Goal: Task Accomplishment & Management: Manage account settings

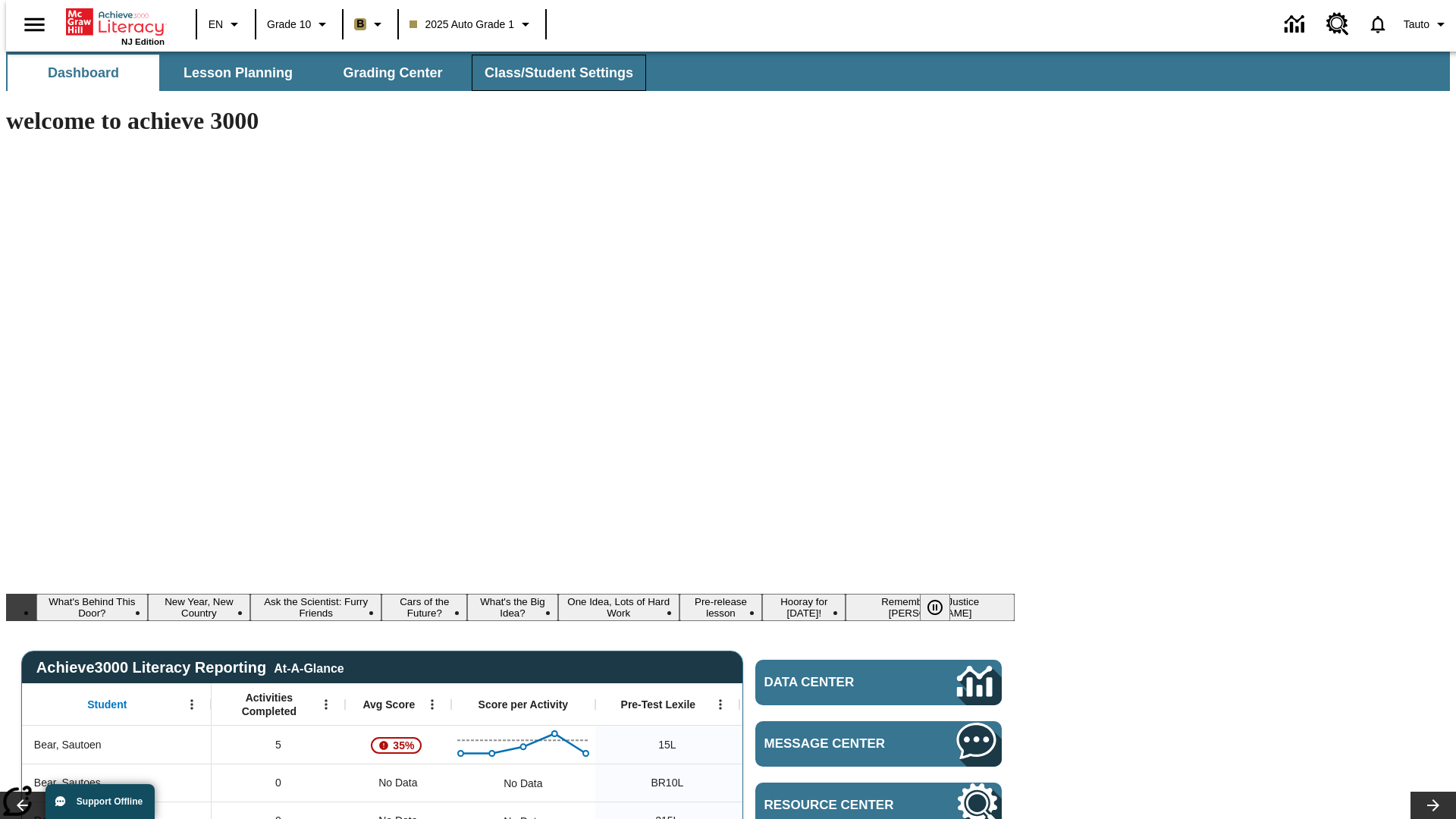
click at [551, 73] on span "Class/Student Settings" at bounding box center [558, 73] width 148 height 18
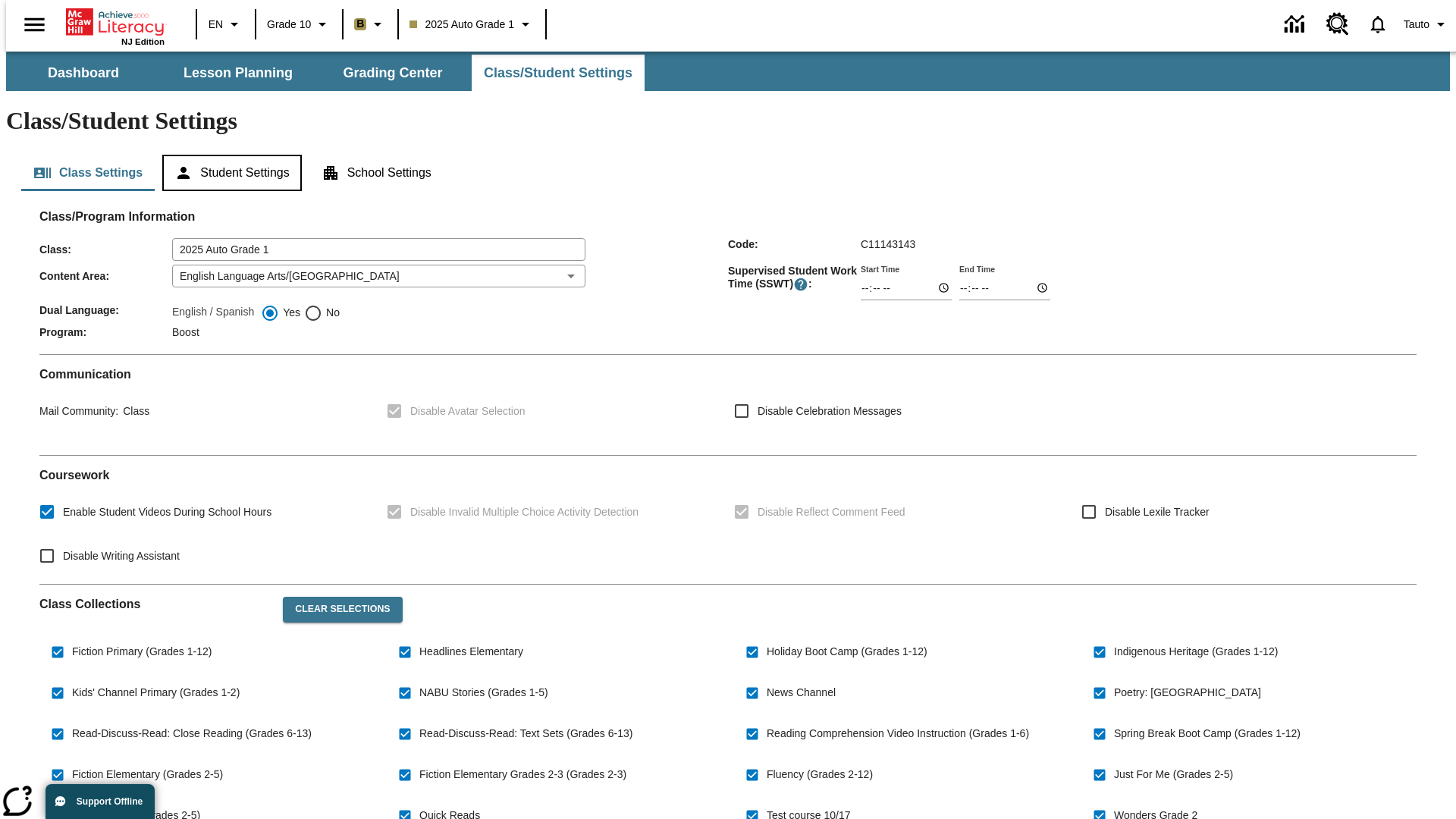
click at [228, 155] on button "Student Settings" at bounding box center [232, 173] width 139 height 36
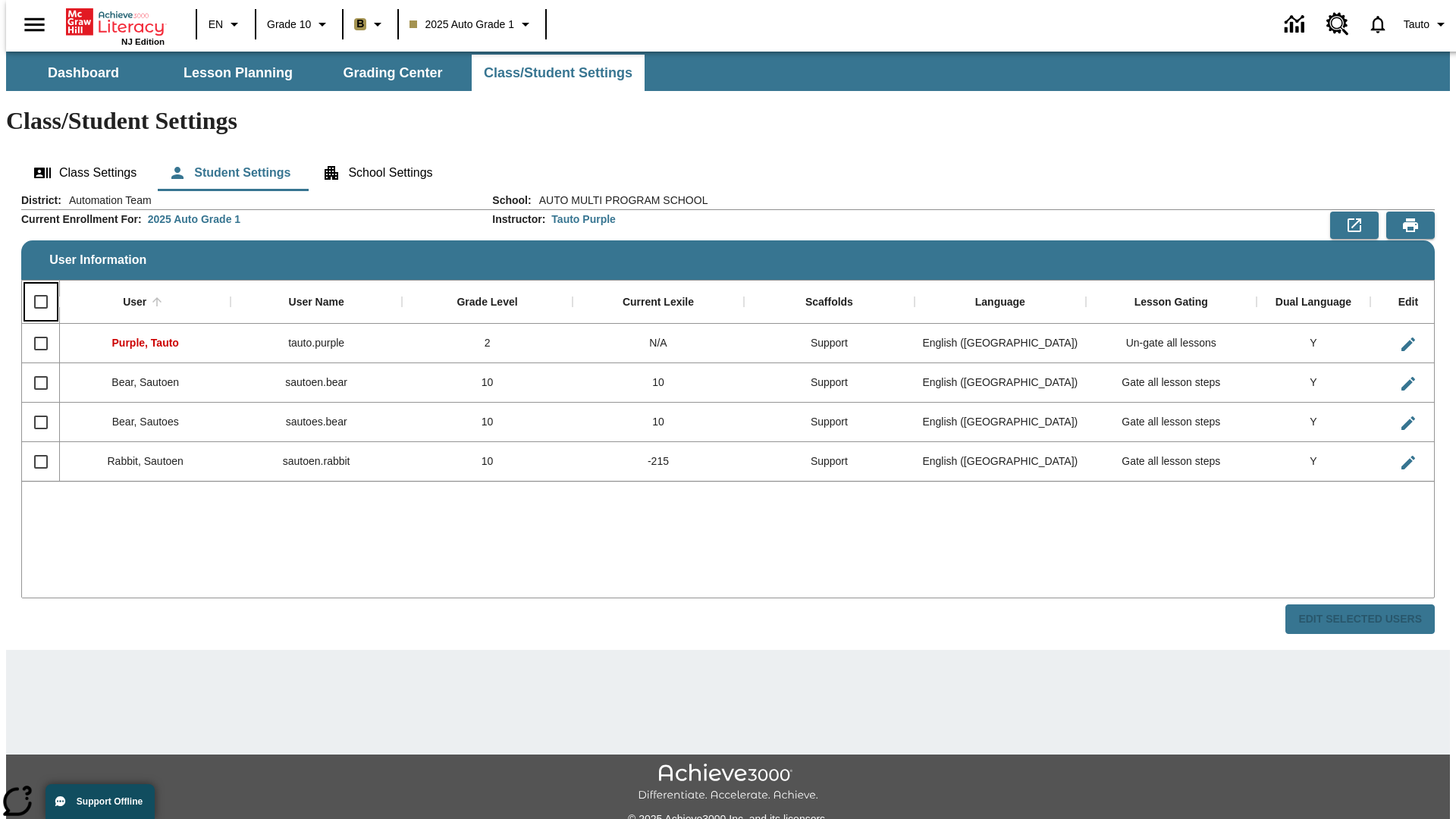
click at [34, 285] on input "Select all rows" at bounding box center [42, 302] width 32 height 32
checkbox input "true"
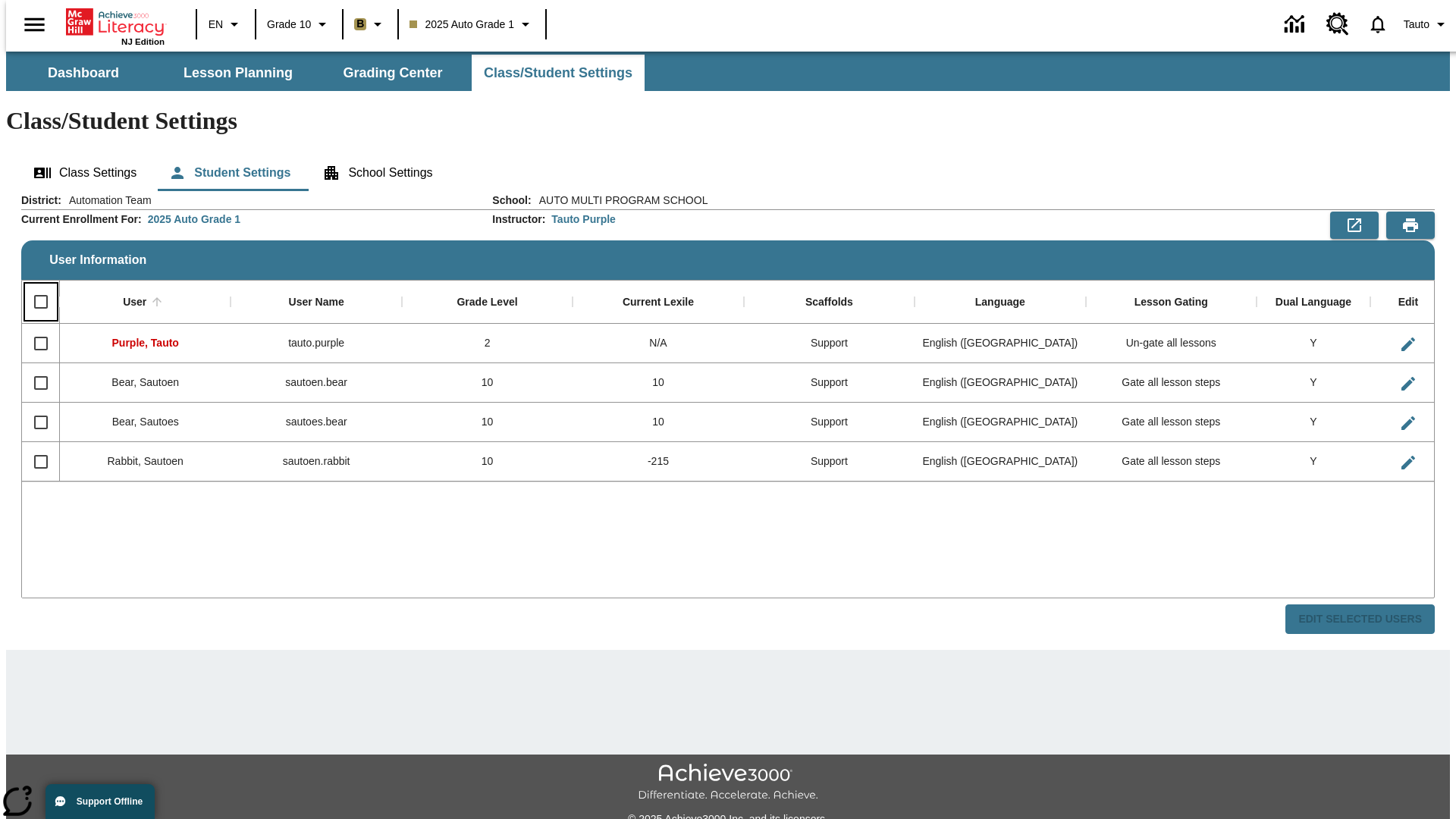
checkbox input "true"
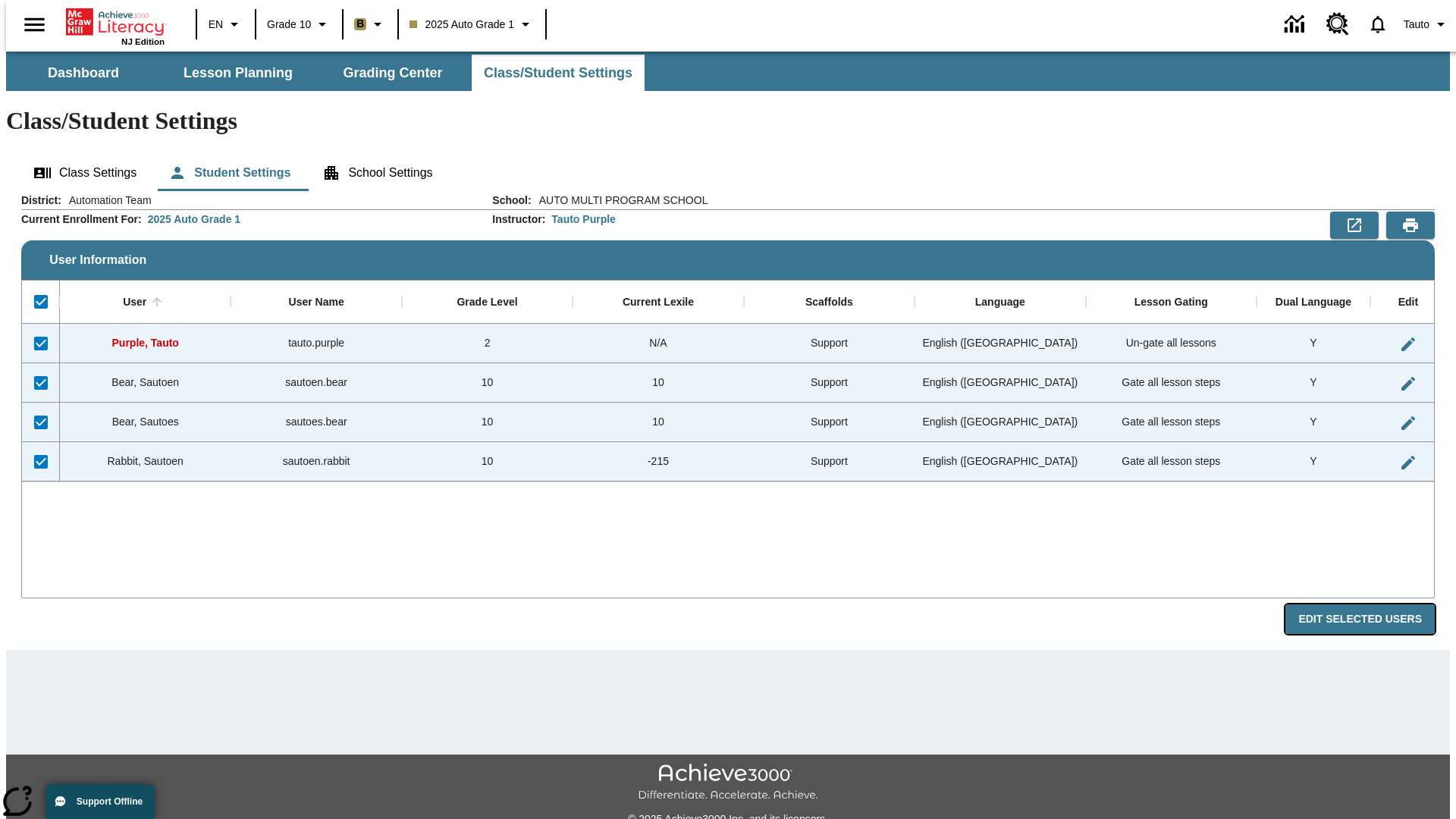
click at [1371, 604] on button "Edit Selected Users" at bounding box center [1359, 618] width 149 height 30
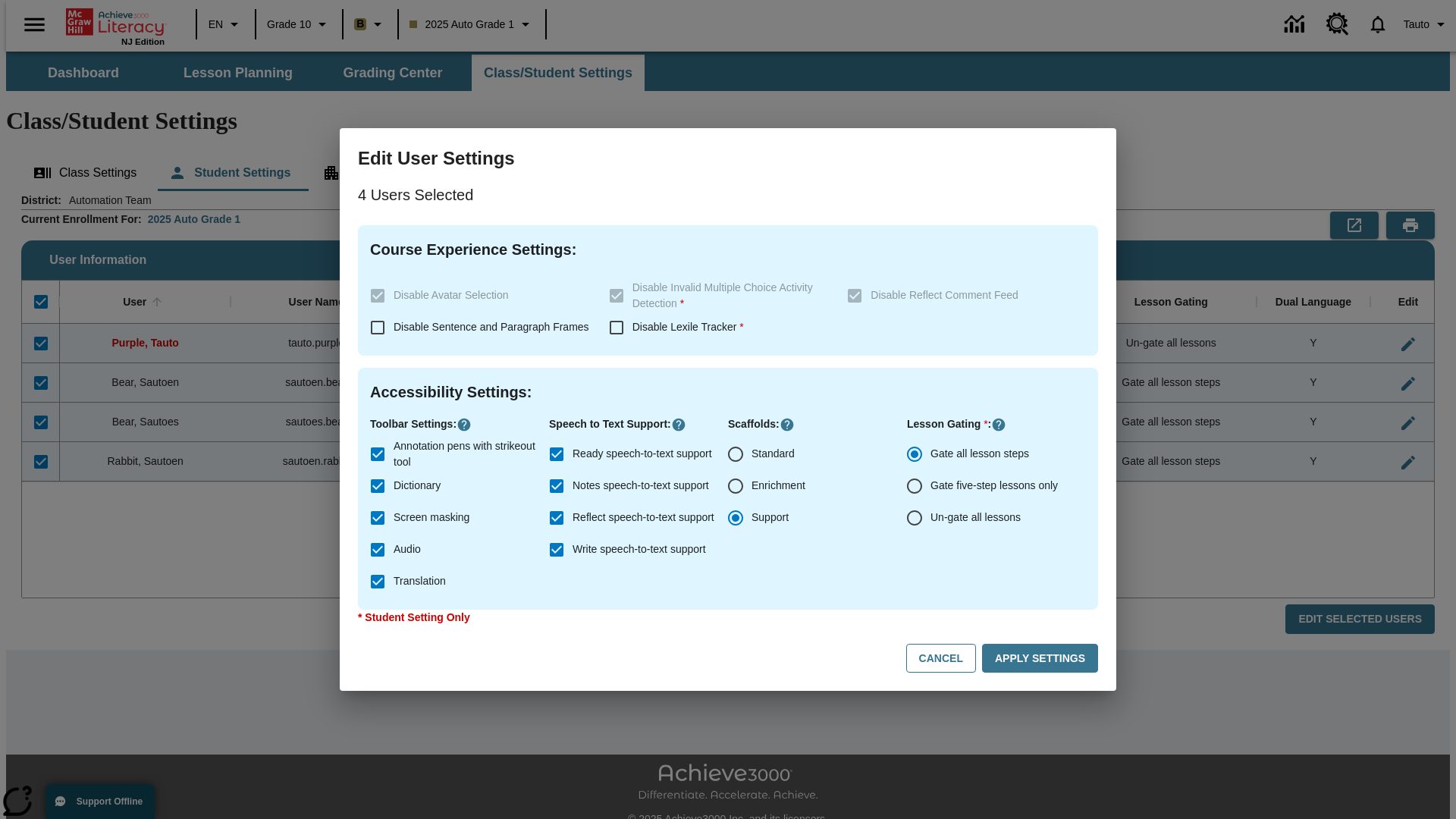
click at [735, 486] on input "Enrichment" at bounding box center [736, 486] width 32 height 32
radio input "true"
click at [948, 658] on button "Cancel" at bounding box center [941, 658] width 69 height 30
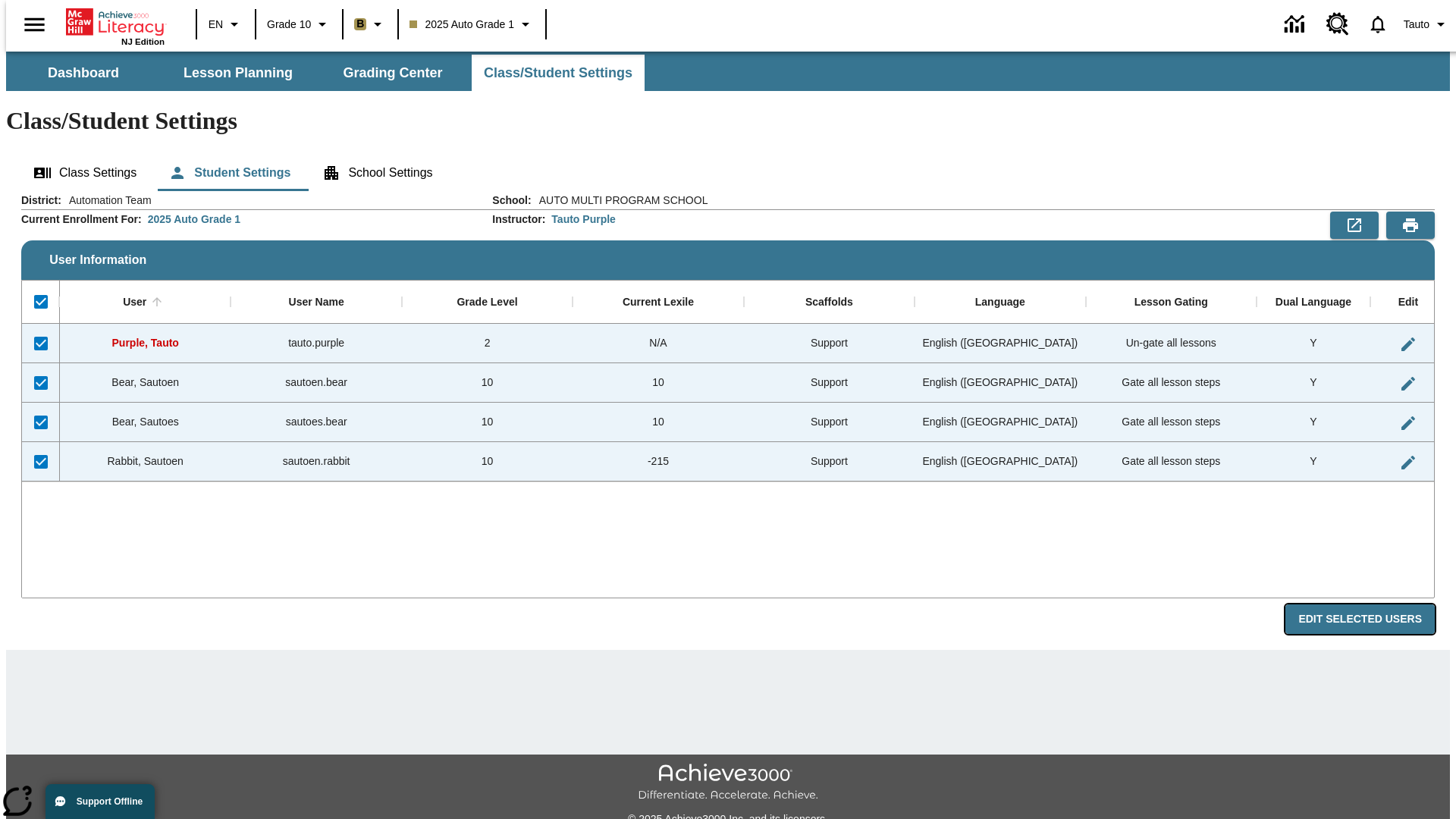
click at [1371, 604] on button "Edit Selected Users" at bounding box center [1359, 618] width 149 height 30
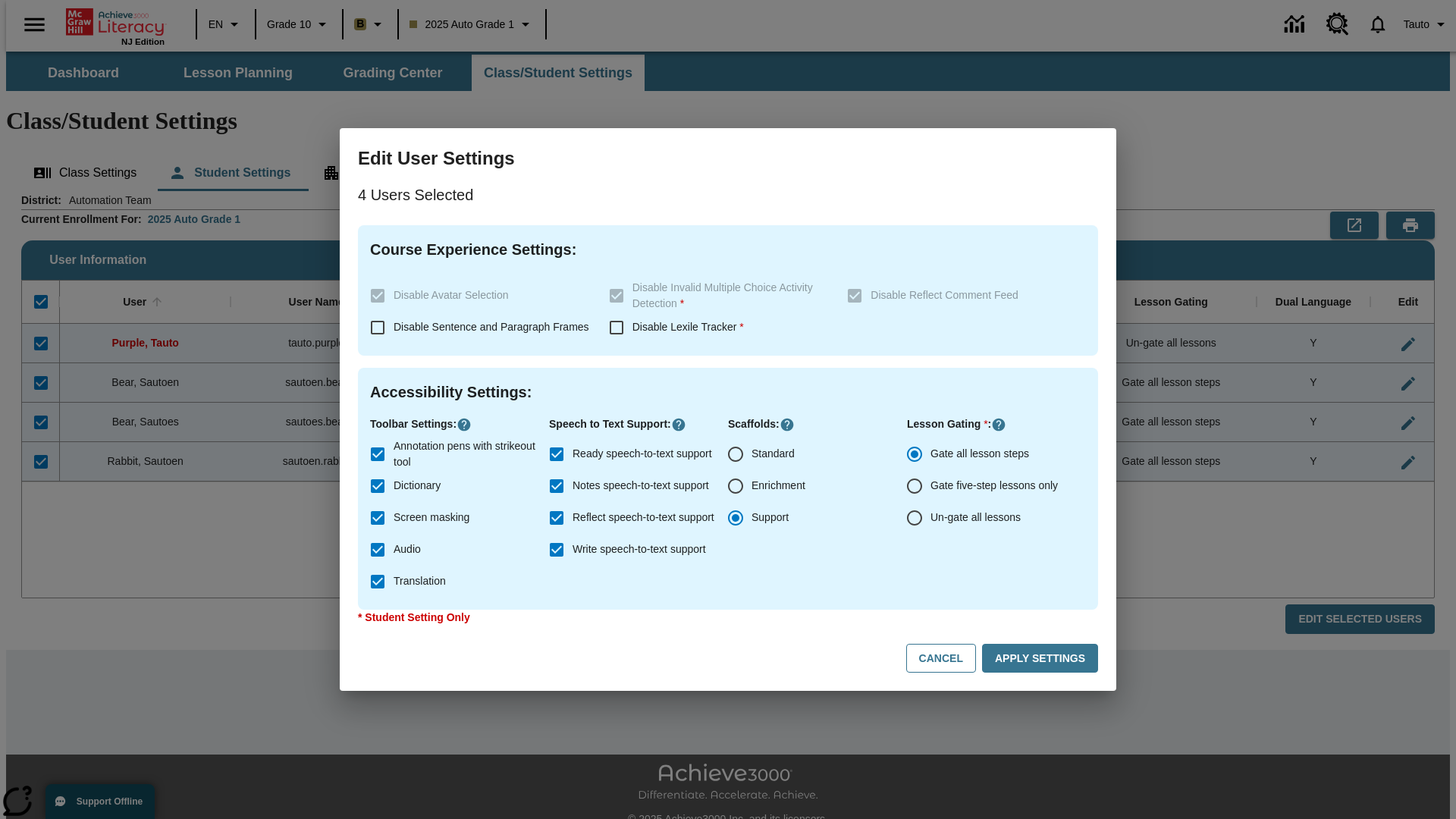
click at [735, 486] on input "Enrichment" at bounding box center [736, 486] width 32 height 32
radio input "true"
click at [1043, 658] on button "Apply Settings" at bounding box center [1039, 658] width 116 height 30
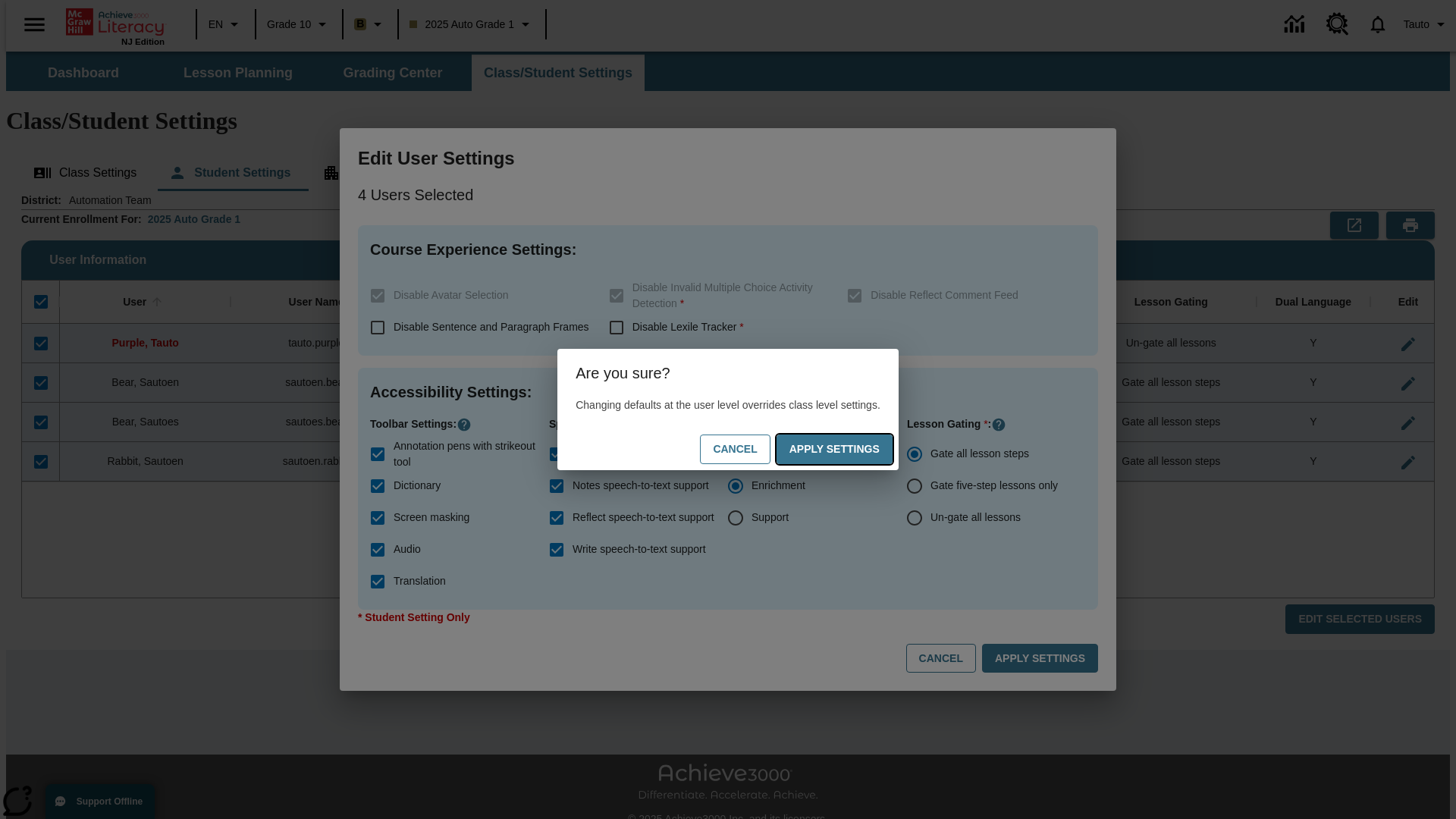
click at [850, 449] on button "Apply Settings" at bounding box center [834, 449] width 116 height 30
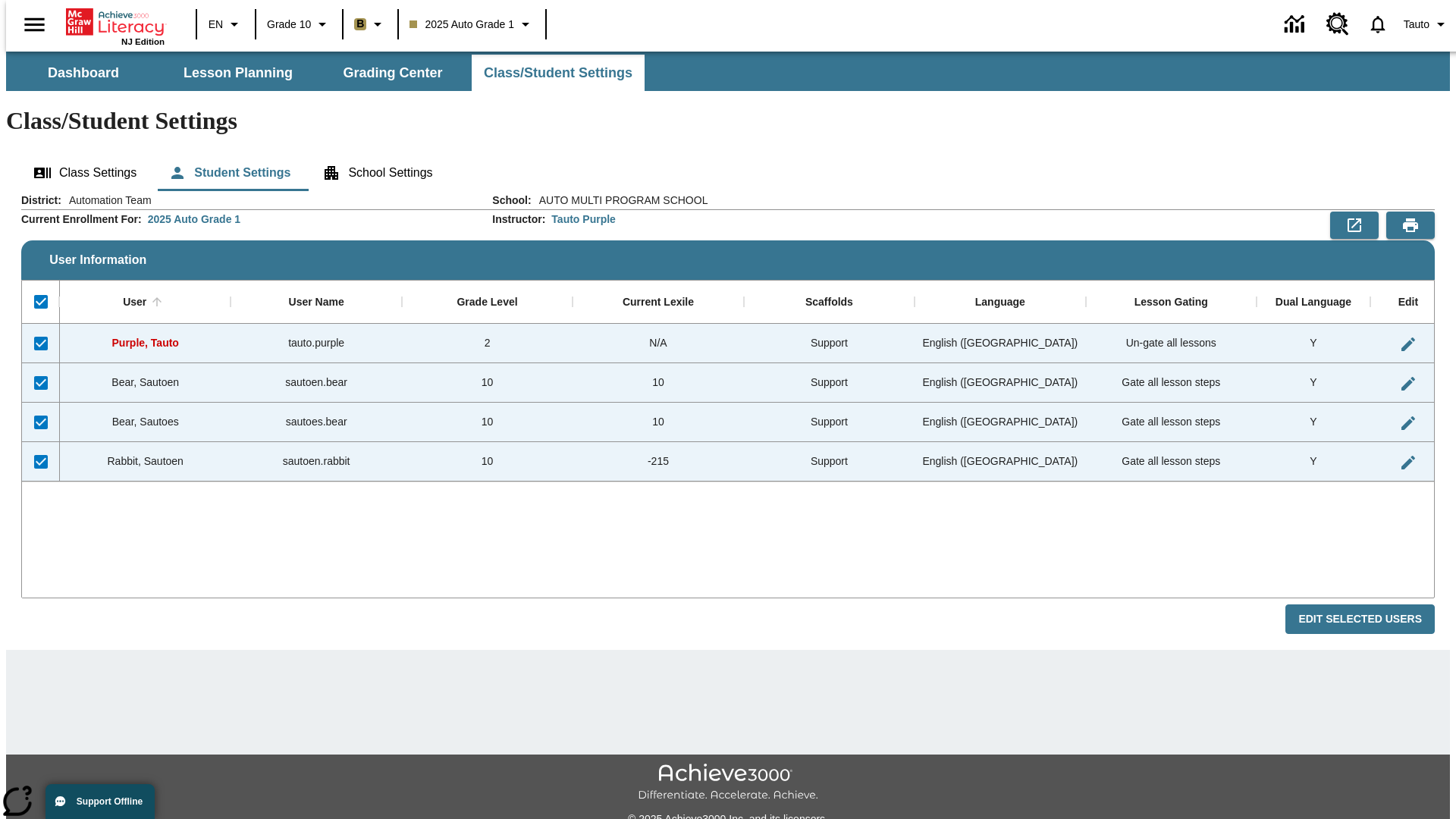
checkbox input "false"
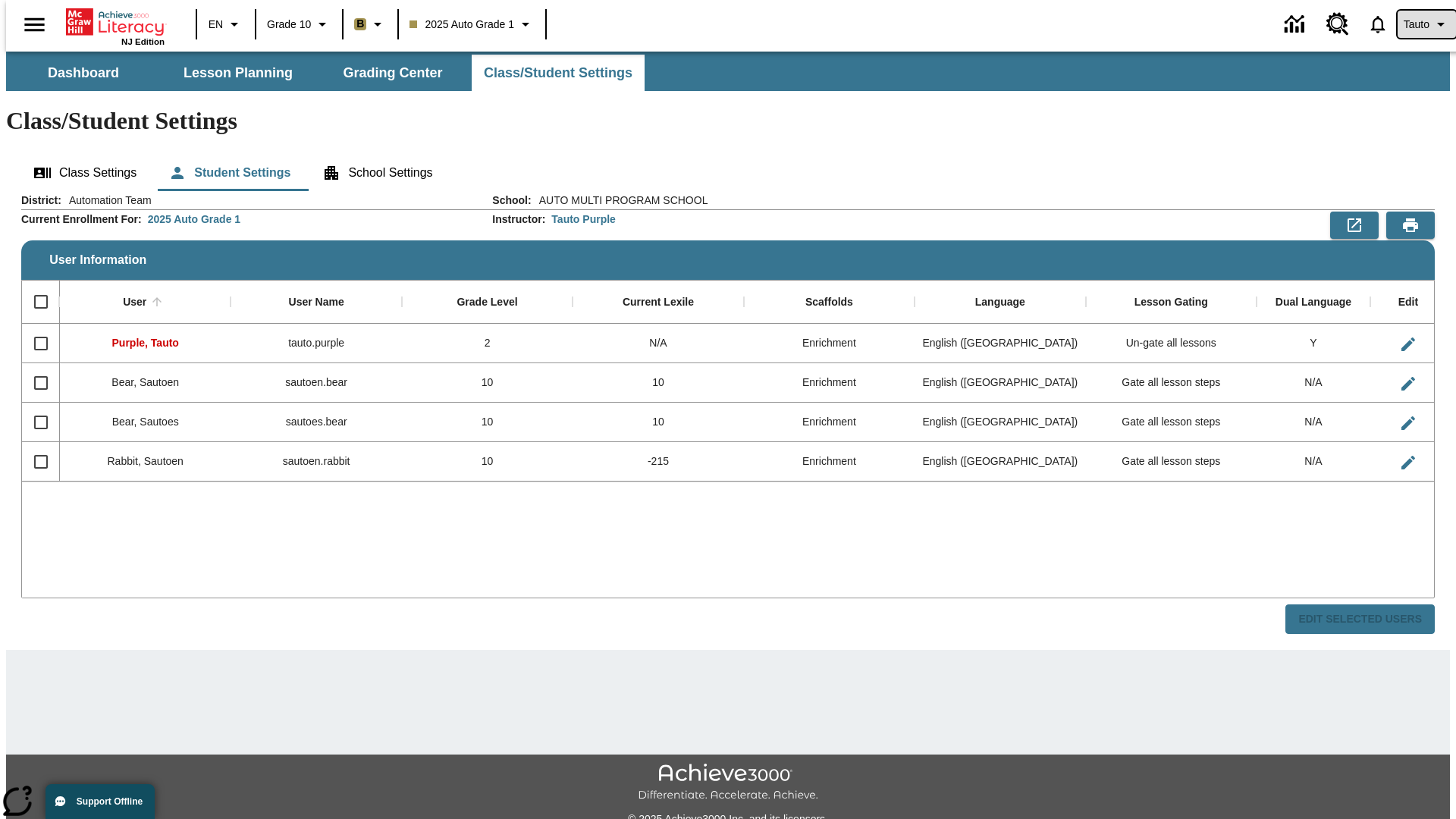
click at [1419, 25] on span "Tauto" at bounding box center [1416, 25] width 25 height 16
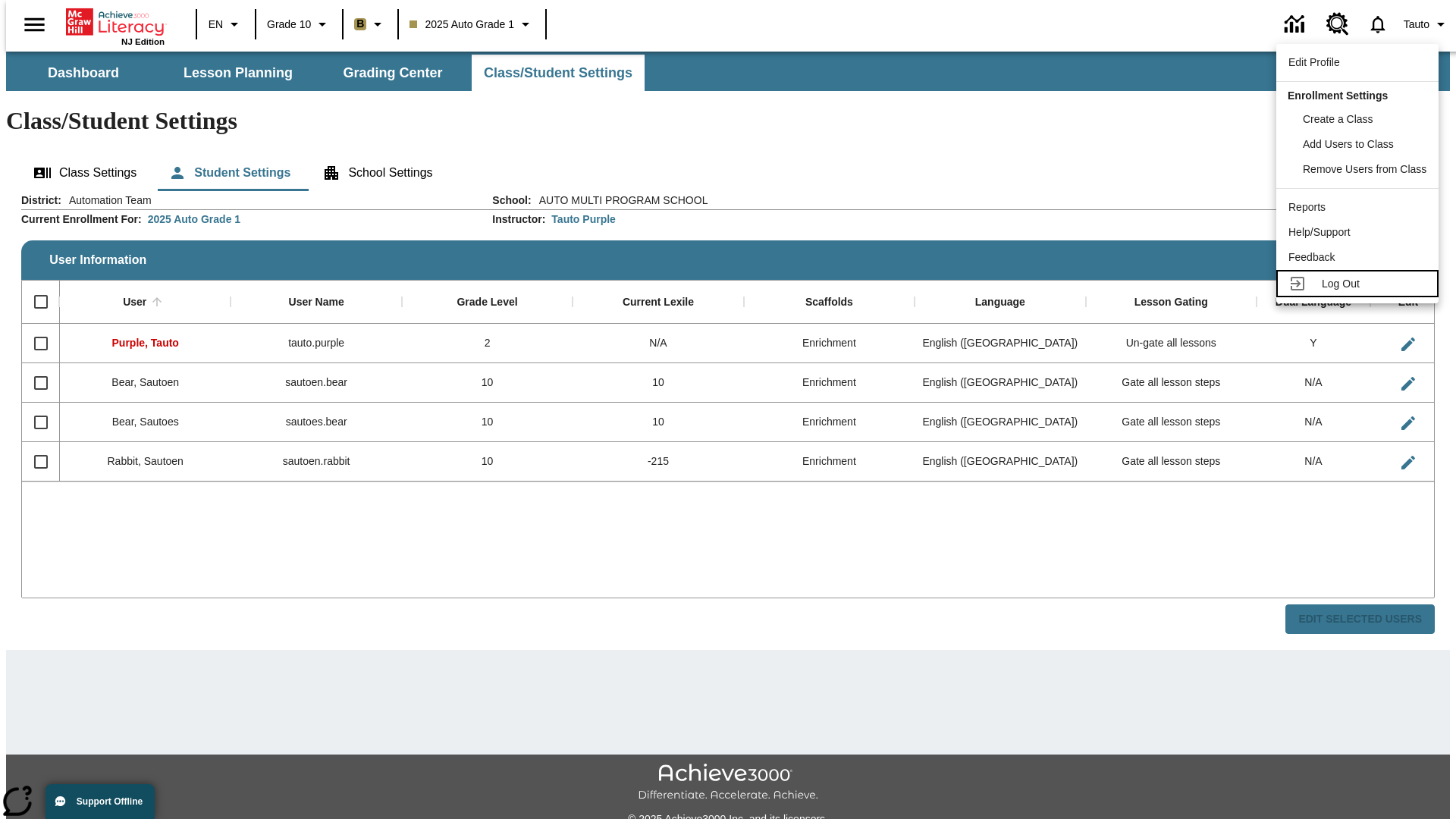
click at [1359, 284] on span "Log Out" at bounding box center [1340, 284] width 38 height 12
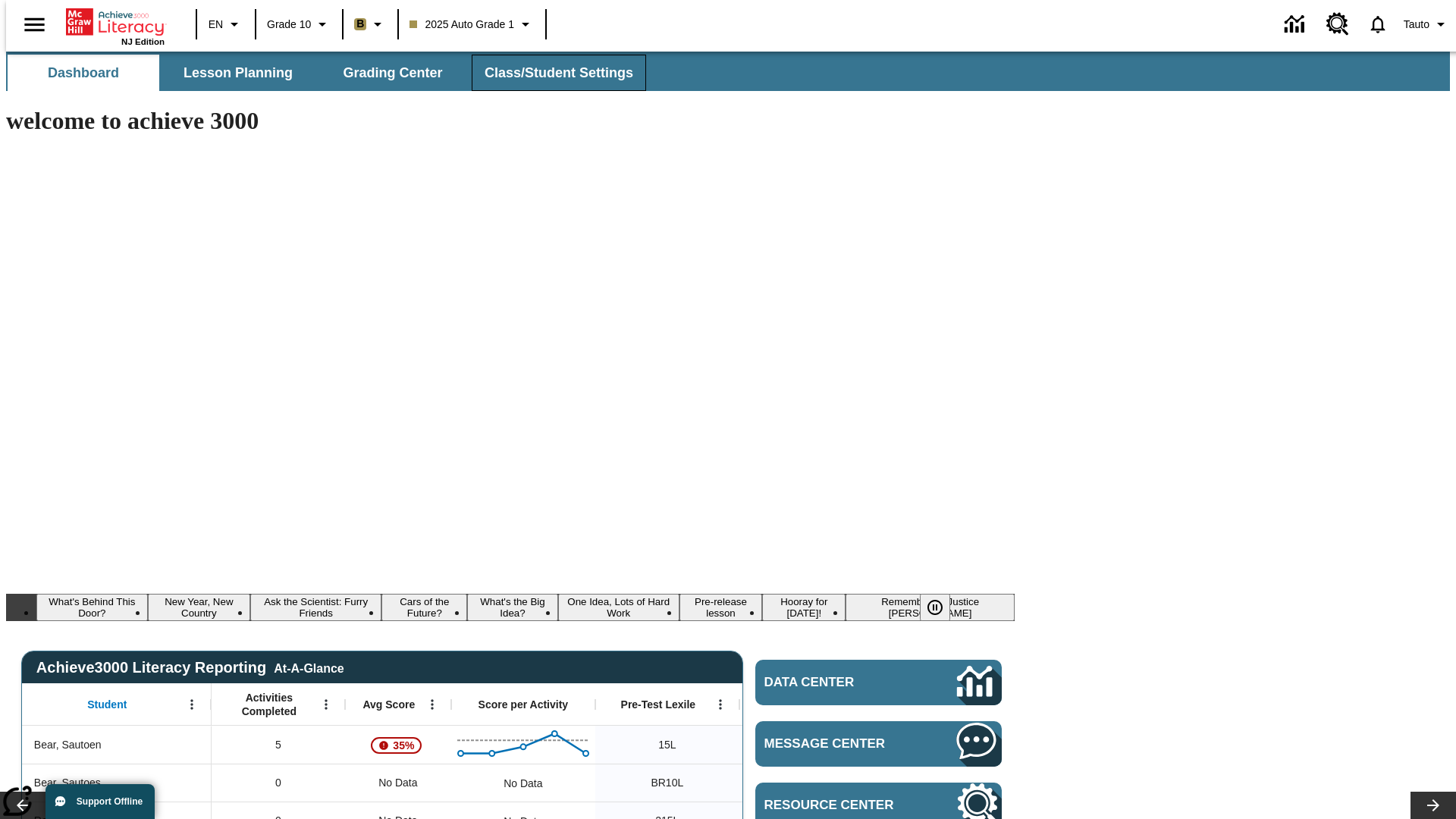
click at [551, 73] on span "Class/Student Settings" at bounding box center [558, 73] width 148 height 18
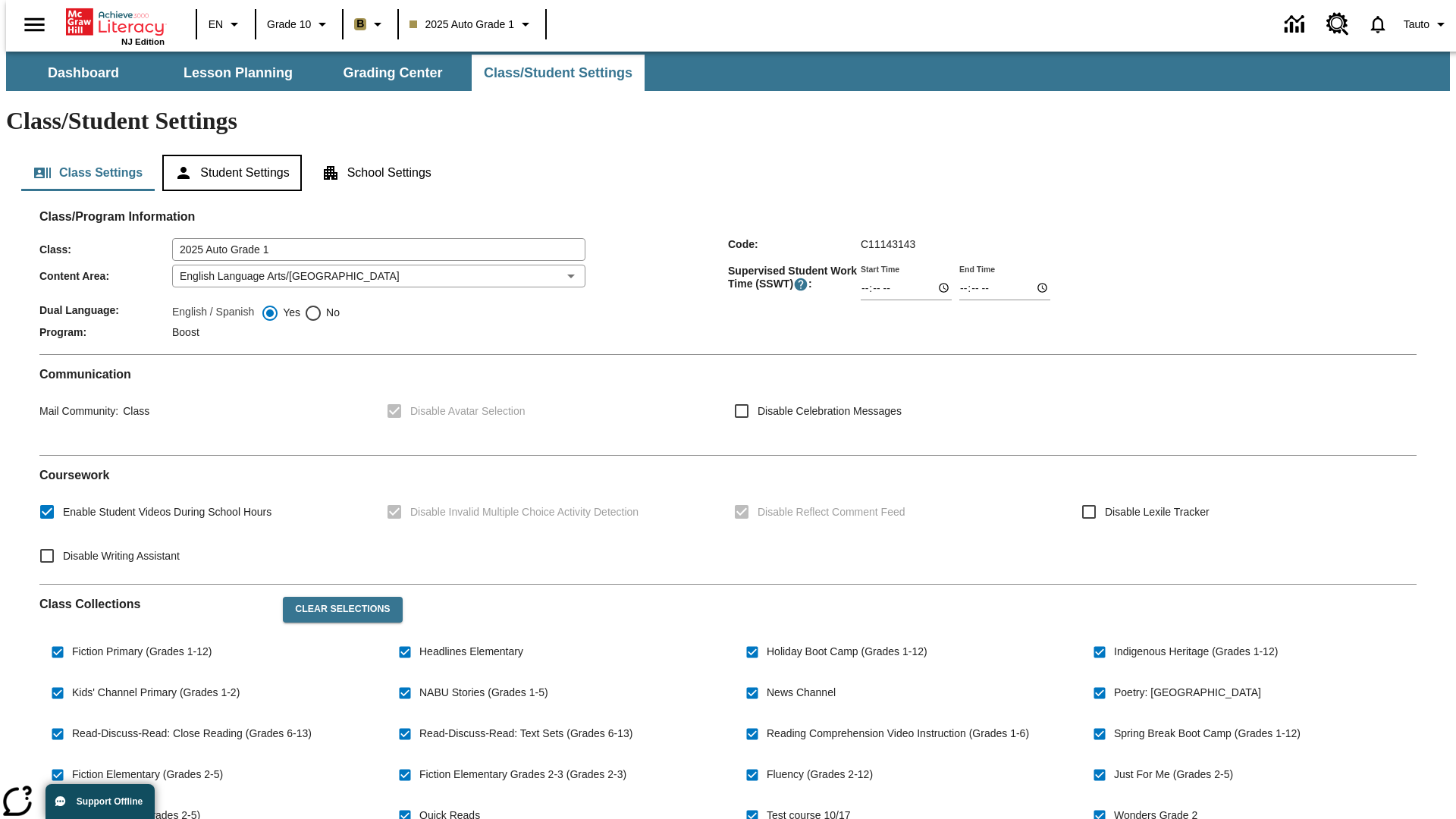
click at [228, 155] on button "Student Settings" at bounding box center [232, 173] width 139 height 36
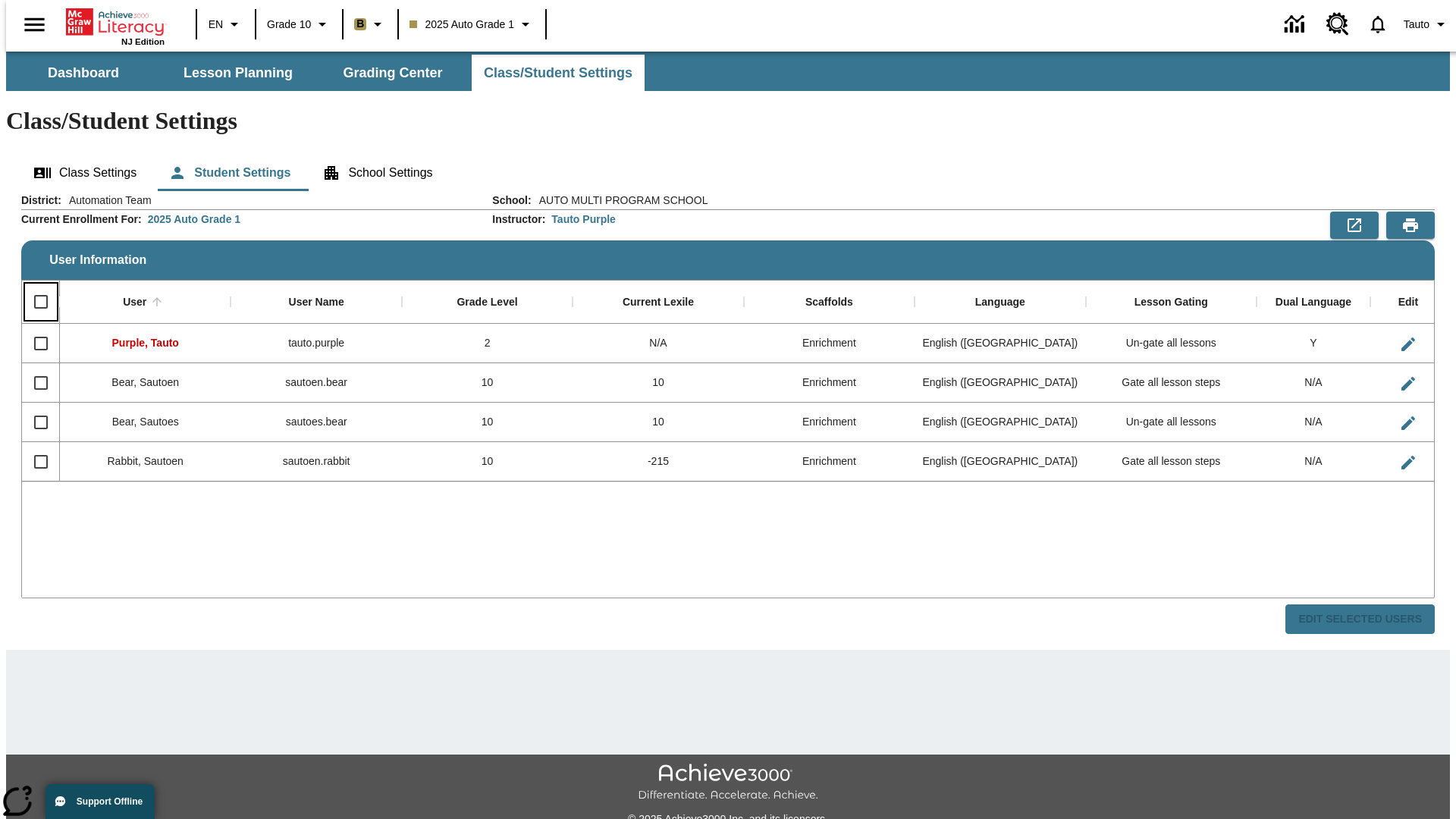
click at [34, 285] on input "Select all rows" at bounding box center [42, 302] width 32 height 32
checkbox input "true"
